Goal: Information Seeking & Learning: Check status

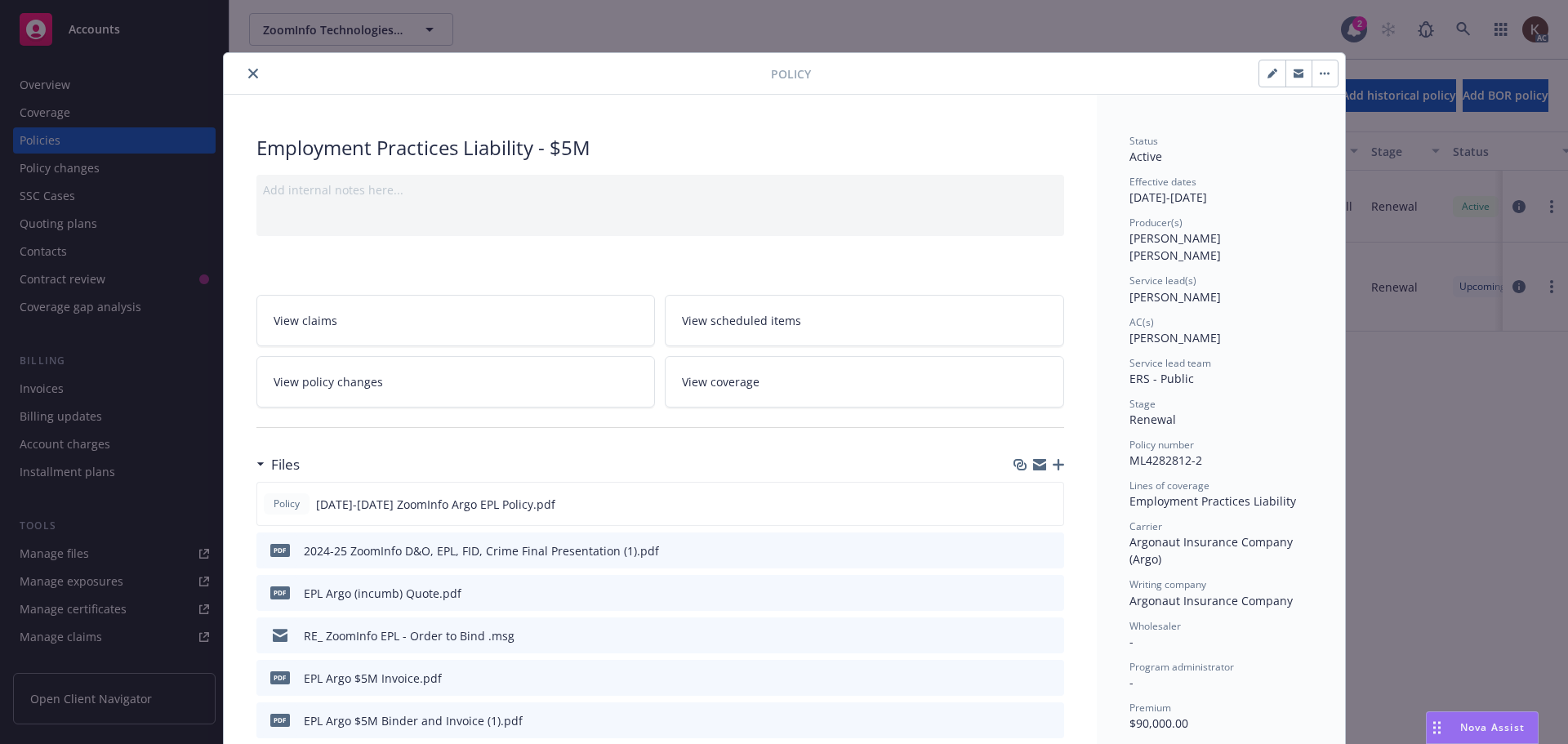
click at [258, 66] on div at bounding box center [501, 73] width 541 height 19
click at [248, 76] on icon "close" at bounding box center [253, 73] width 10 height 10
